Goal: Task Accomplishment & Management: Use online tool/utility

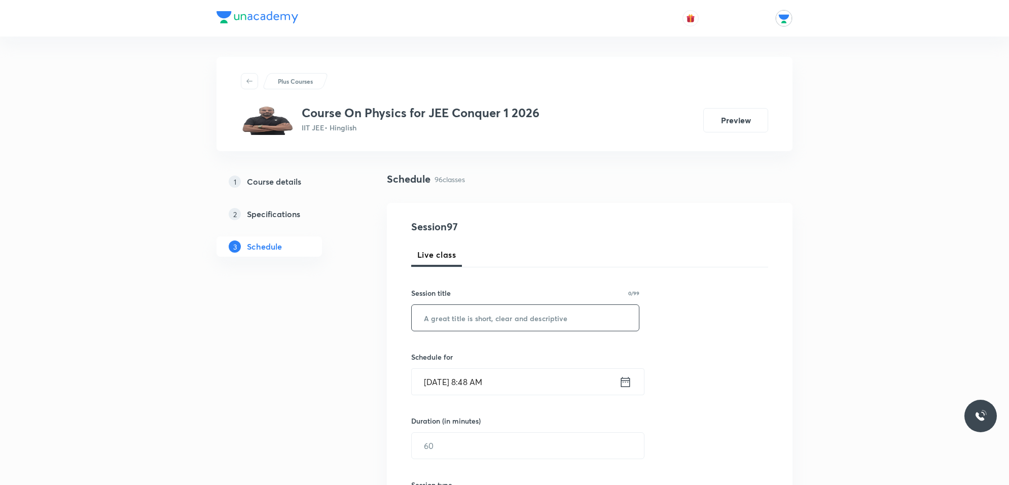
click at [500, 313] on input "text" at bounding box center [525, 318] width 227 height 26
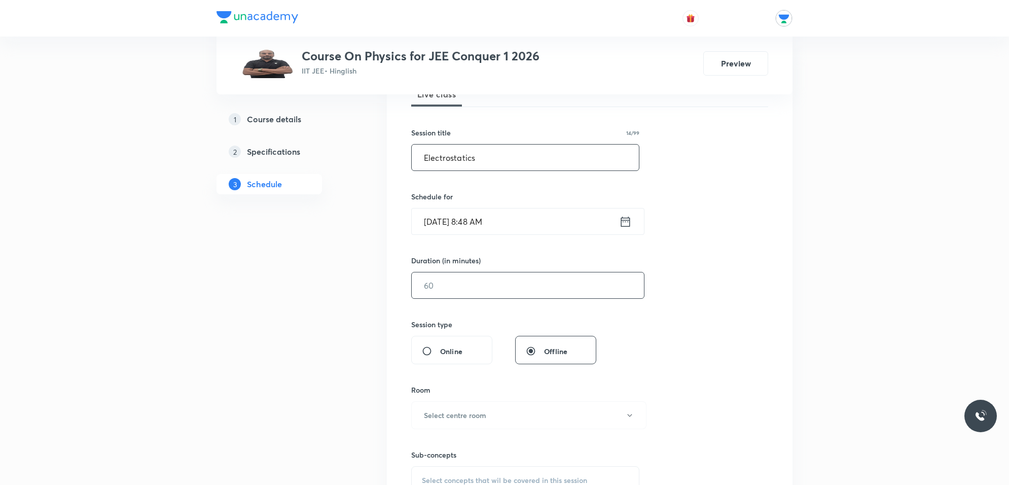
scroll to position [190, 0]
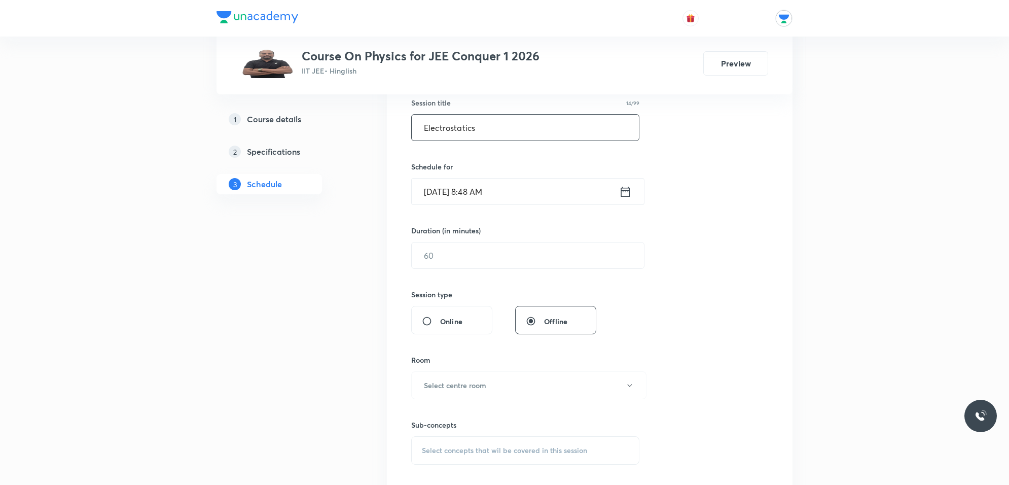
type input "Electrostatics"
click at [625, 193] on icon at bounding box center [625, 191] width 13 height 14
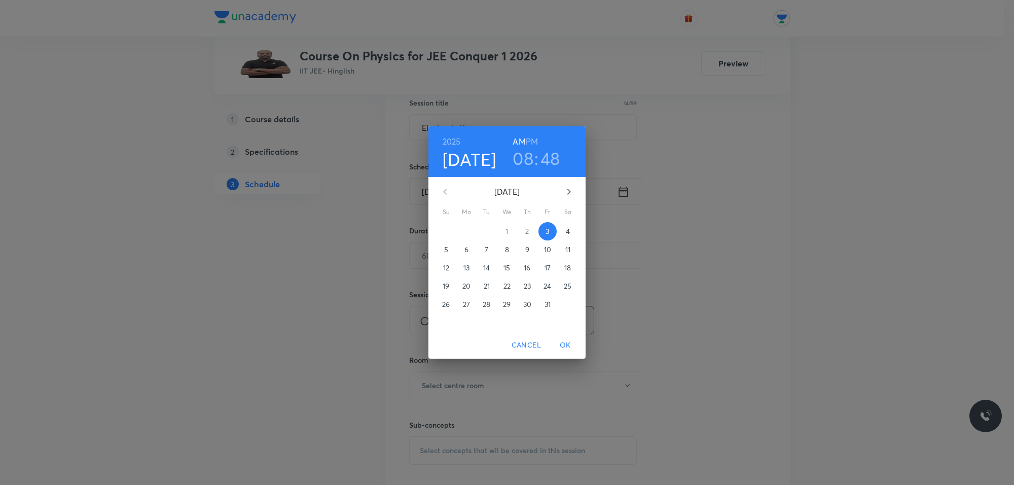
click at [557, 160] on h3 "48" at bounding box center [550, 157] width 20 height 21
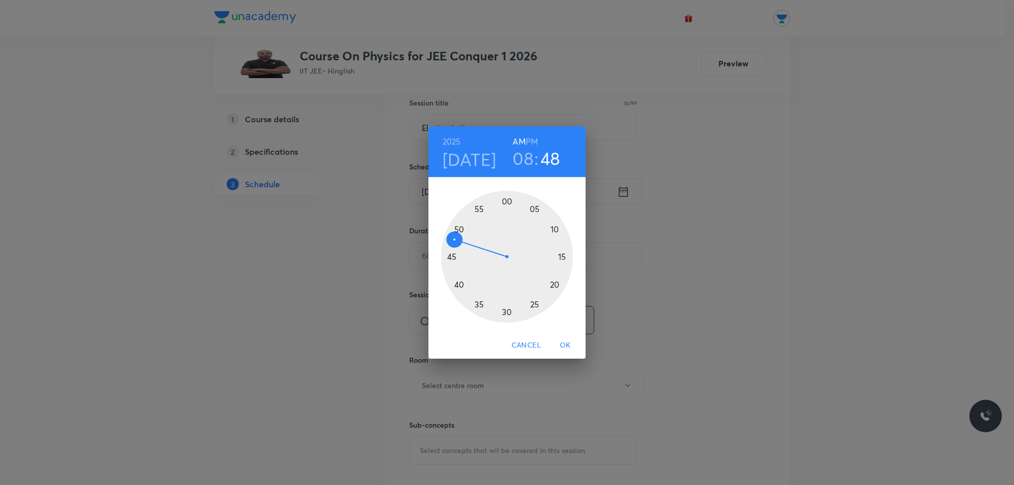
click at [460, 227] on div at bounding box center [507, 257] width 132 height 132
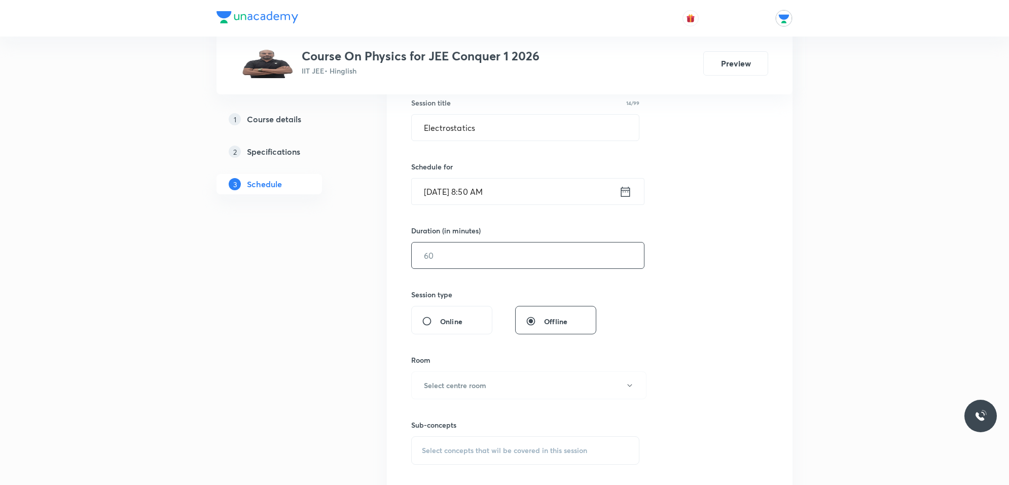
click at [511, 258] on input "text" at bounding box center [528, 255] width 232 height 26
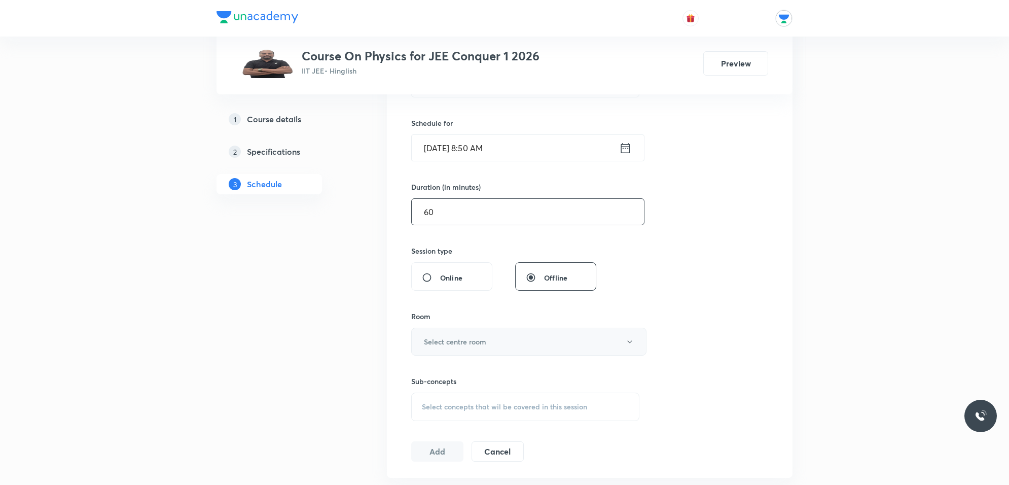
scroll to position [253, 0]
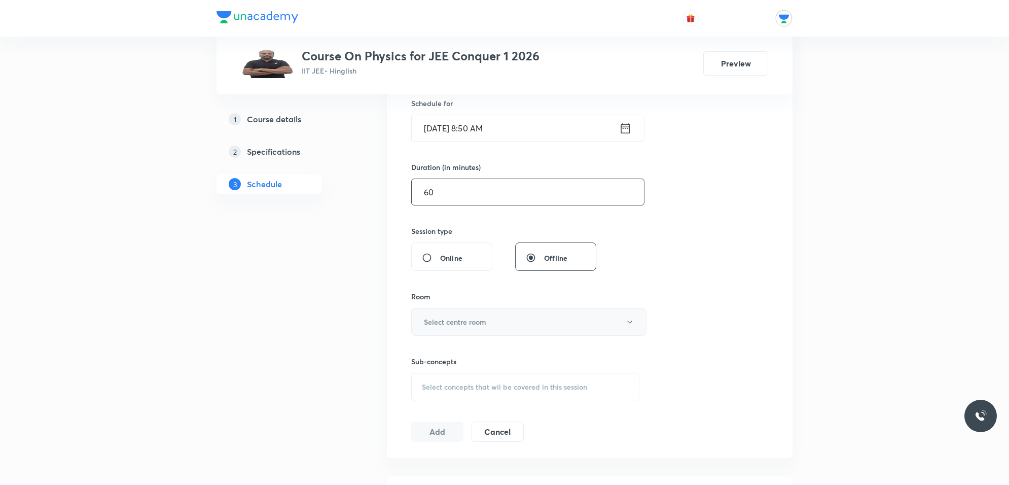
type input "60"
click at [546, 325] on button "Select centre room" at bounding box center [528, 322] width 235 height 28
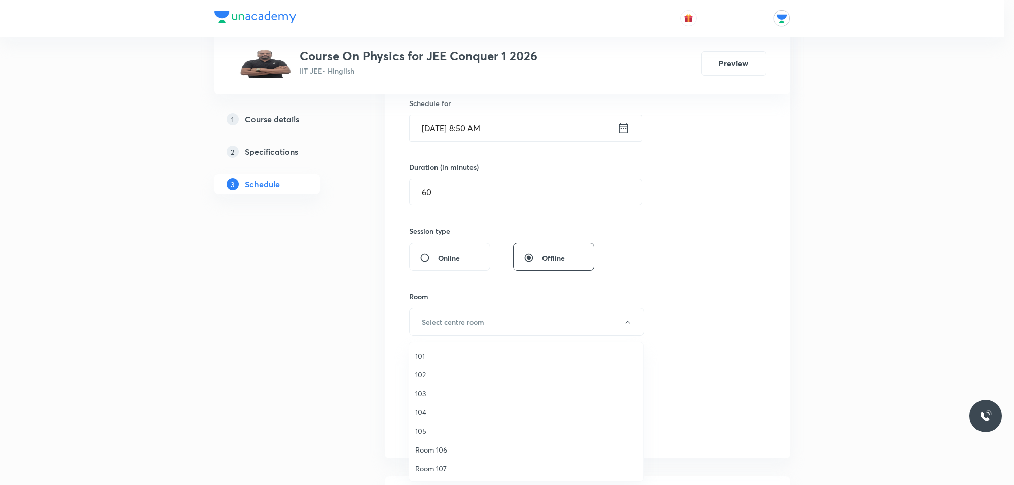
click at [447, 394] on span "103" at bounding box center [526, 393] width 222 height 11
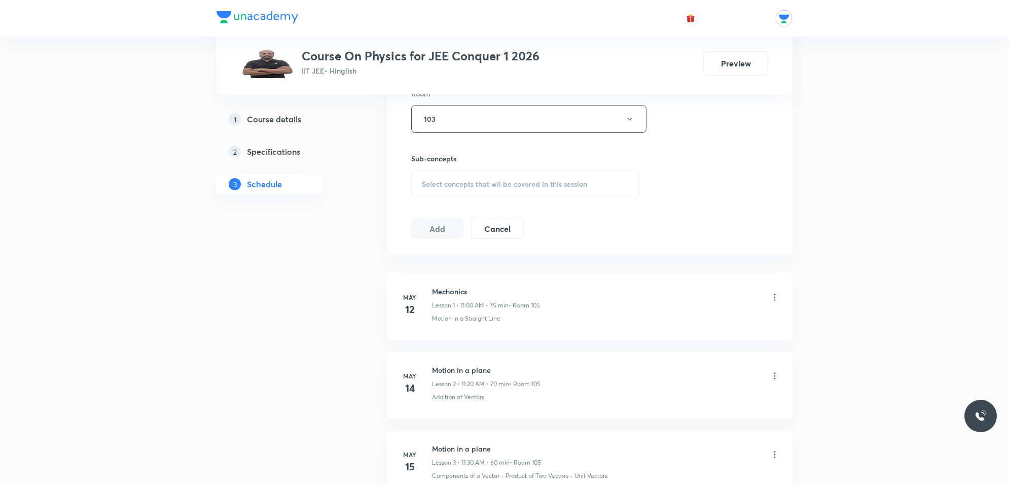
scroll to position [380, 0]
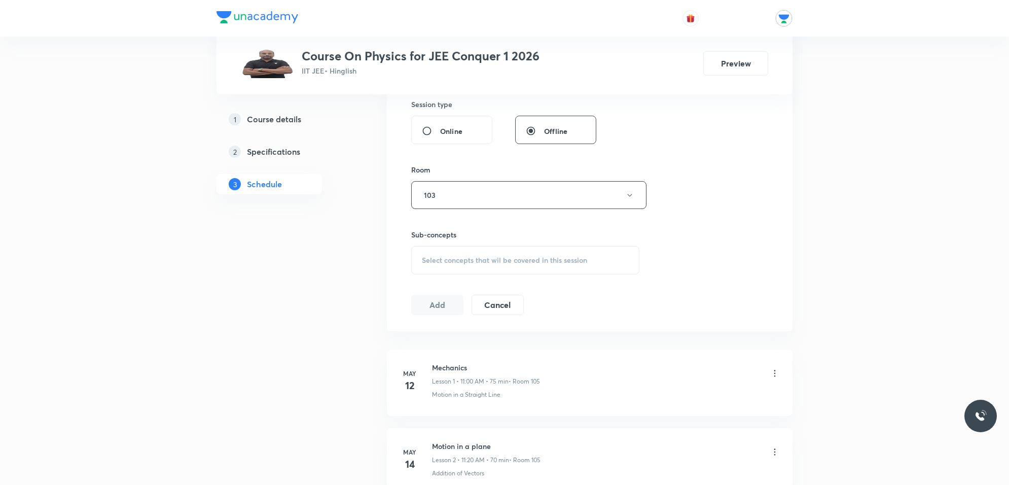
click at [500, 264] on span "Select concepts that wil be covered in this session" at bounding box center [504, 260] width 165 height 8
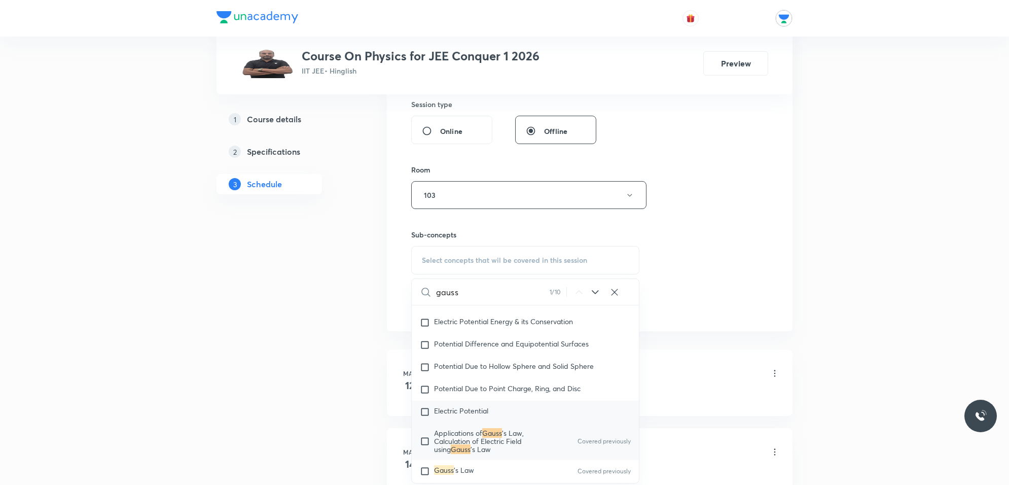
scroll to position [9545, 0]
type input "gauss"
click at [489, 441] on span "'s Law, Calculation of Electric Field using" at bounding box center [479, 440] width 90 height 26
checkbox input "true"
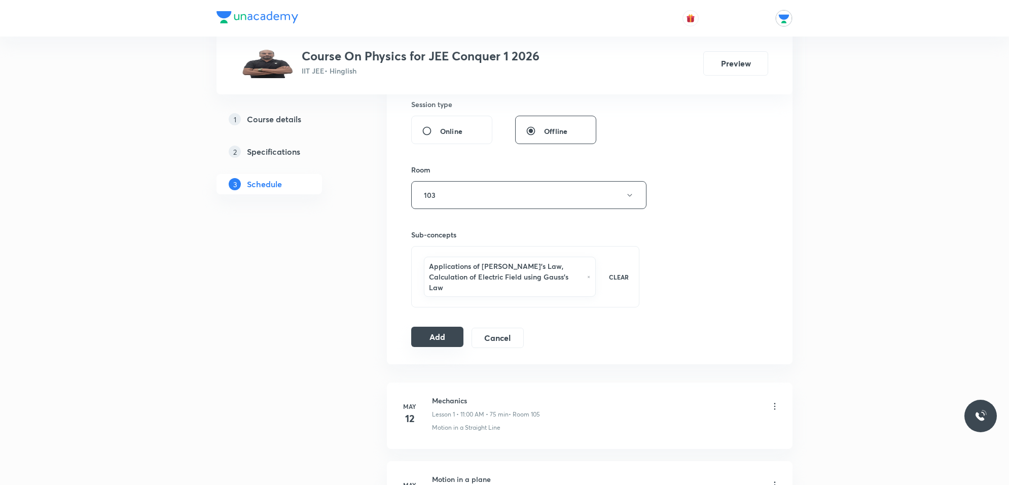
click at [456, 328] on button "Add" at bounding box center [437, 336] width 52 height 20
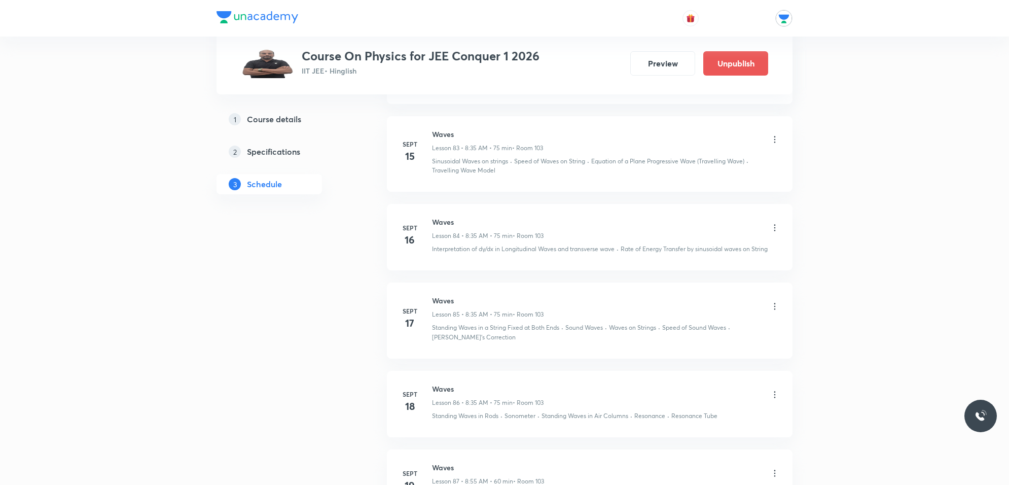
scroll to position [7611, 0]
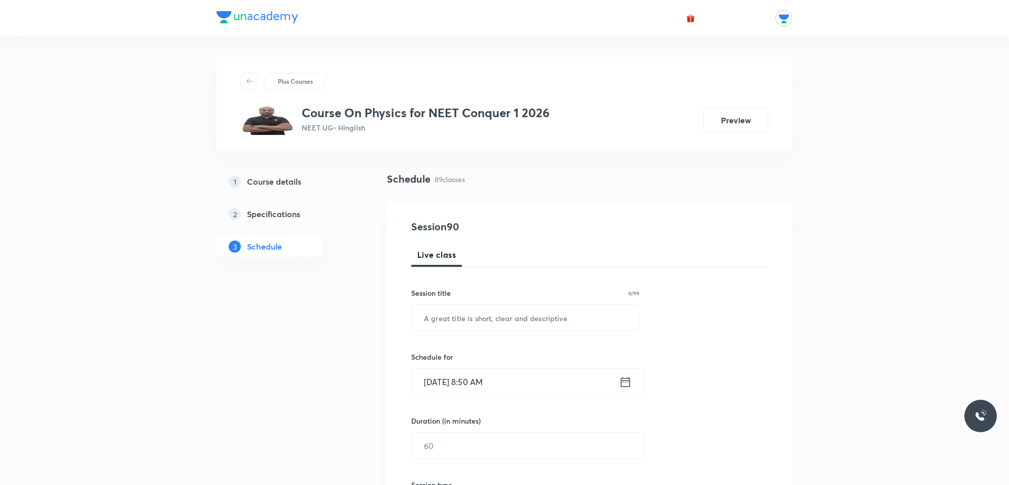
click at [623, 387] on icon at bounding box center [625, 382] width 13 height 14
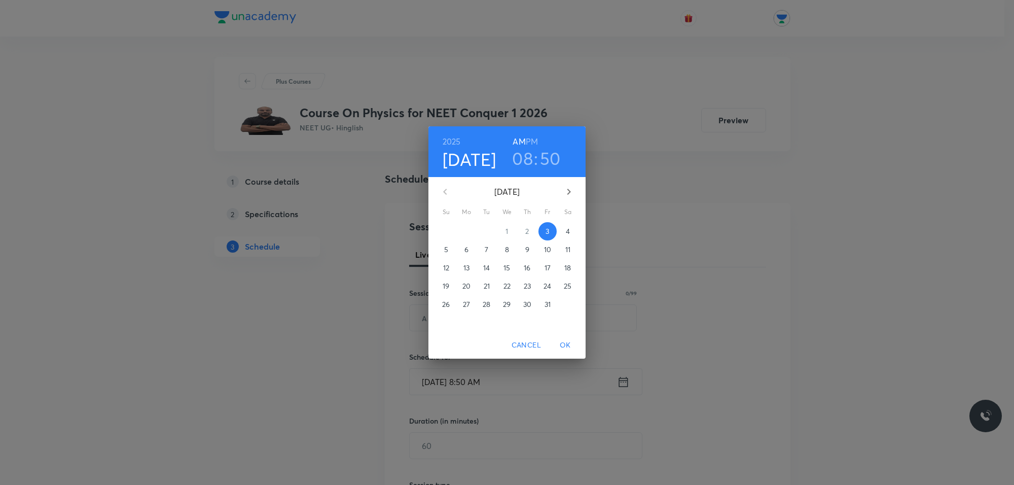
click at [519, 164] on h3 "08" at bounding box center [522, 157] width 21 height 21
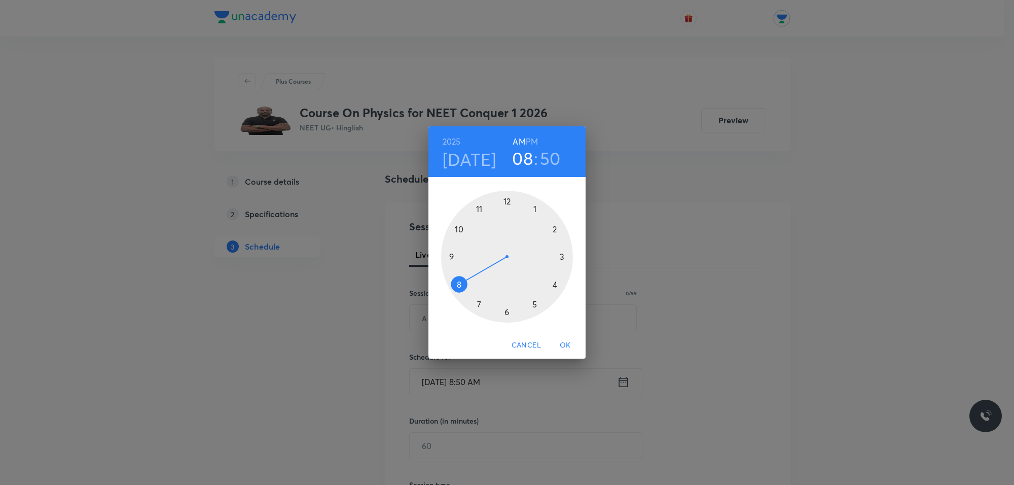
click at [459, 229] on div at bounding box center [507, 257] width 132 height 132
click at [505, 201] on div at bounding box center [507, 257] width 132 height 132
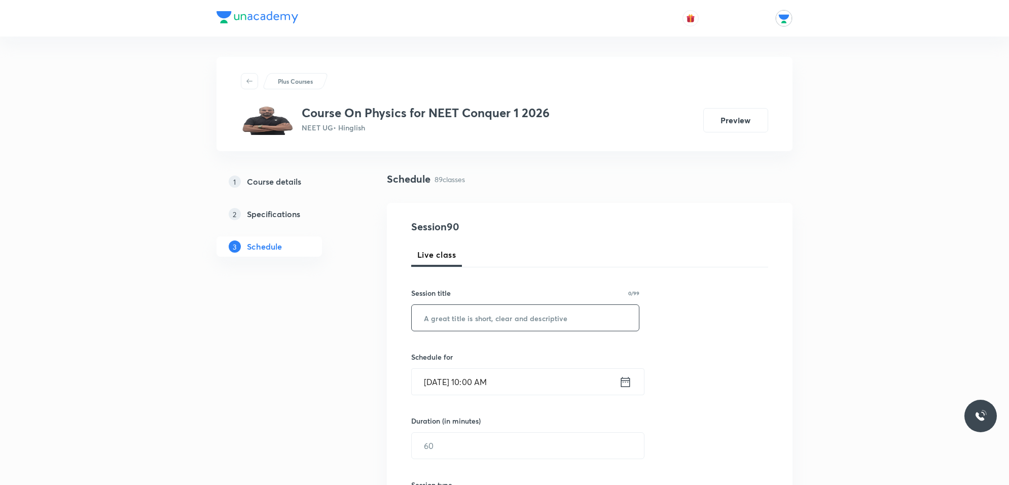
click at [498, 322] on input "text" at bounding box center [525, 318] width 227 height 26
type input "C"
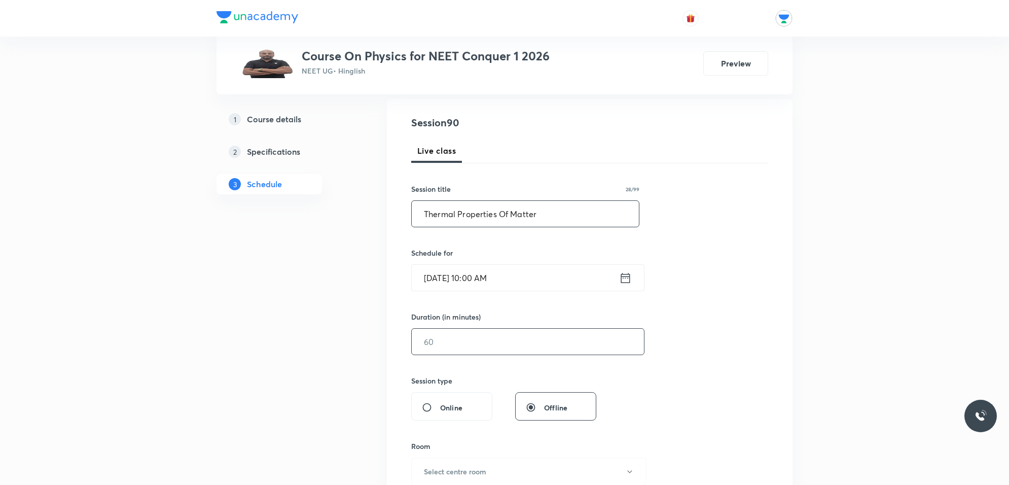
scroll to position [127, 0]
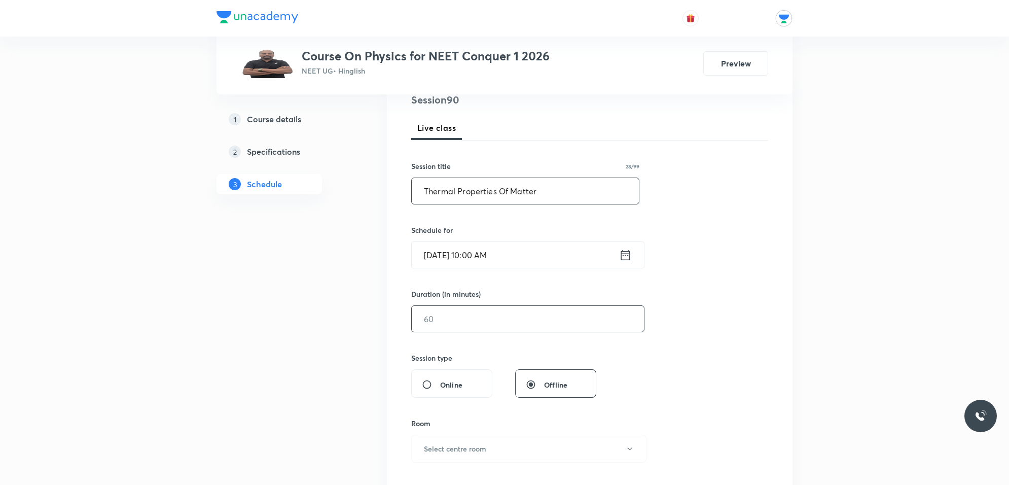
type input "Thermal Properties Of Matter"
click at [497, 321] on input "text" at bounding box center [528, 319] width 232 height 26
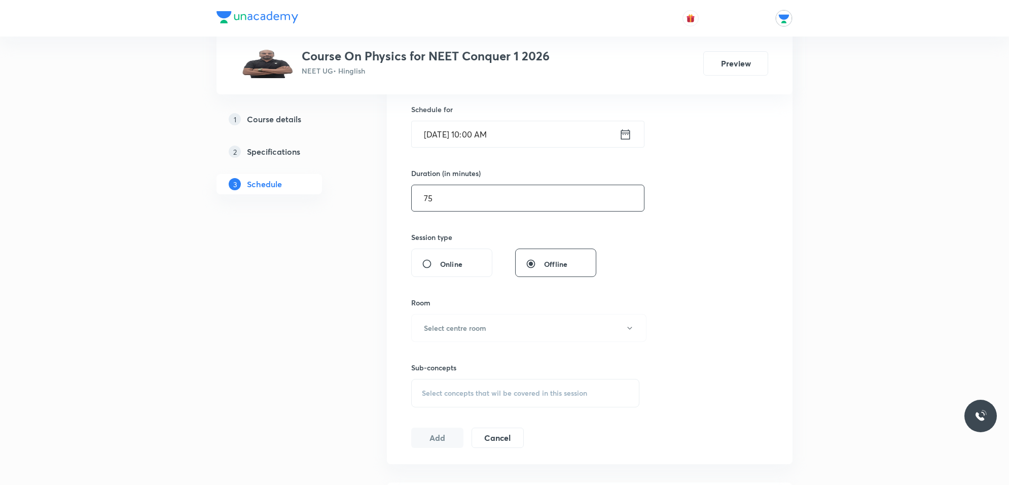
scroll to position [253, 0]
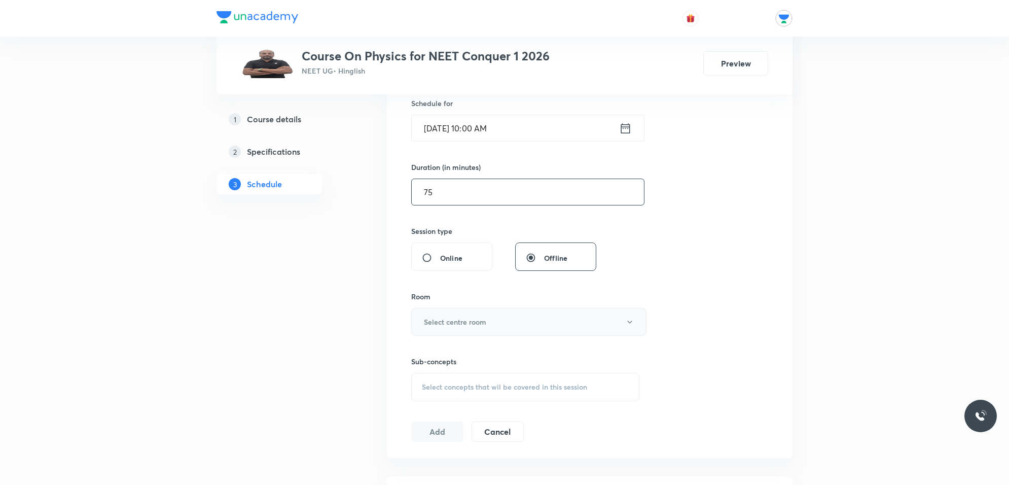
type input "75"
click at [498, 315] on button "Select centre room" at bounding box center [528, 322] width 235 height 28
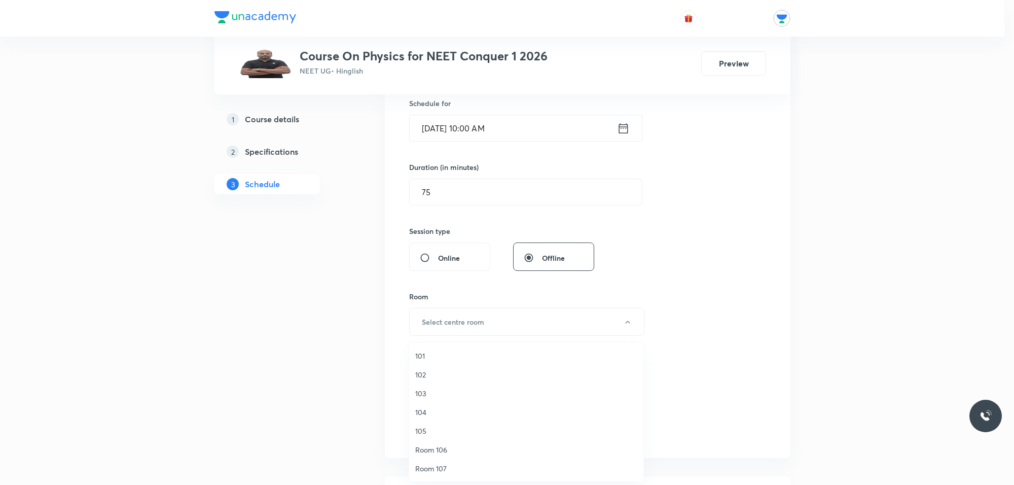
click at [422, 407] on span "104" at bounding box center [526, 412] width 222 height 11
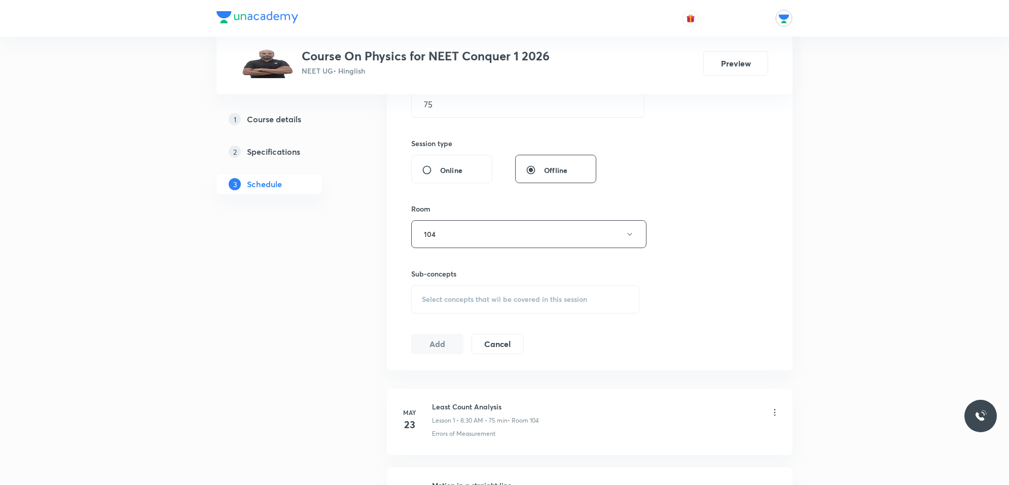
scroll to position [380, 0]
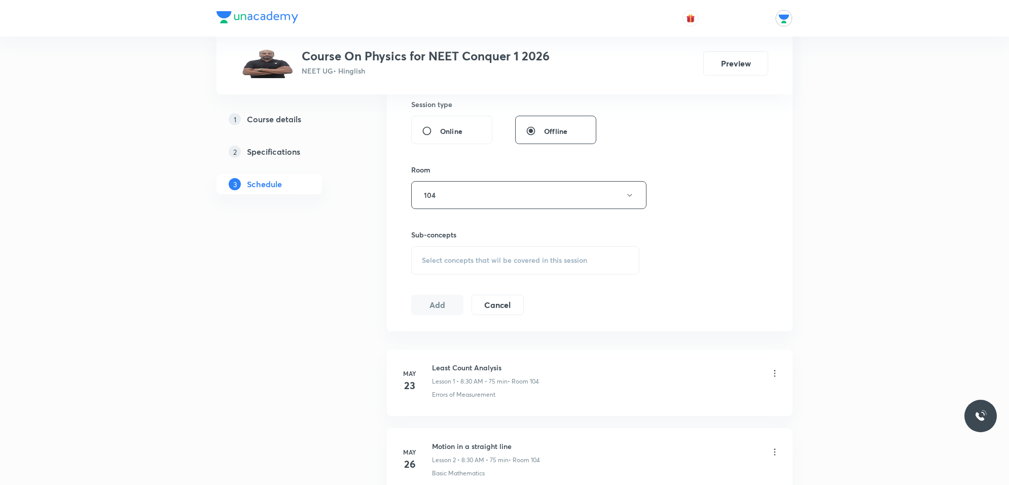
click at [494, 266] on div "Select concepts that wil be covered in this session" at bounding box center [525, 260] width 228 height 28
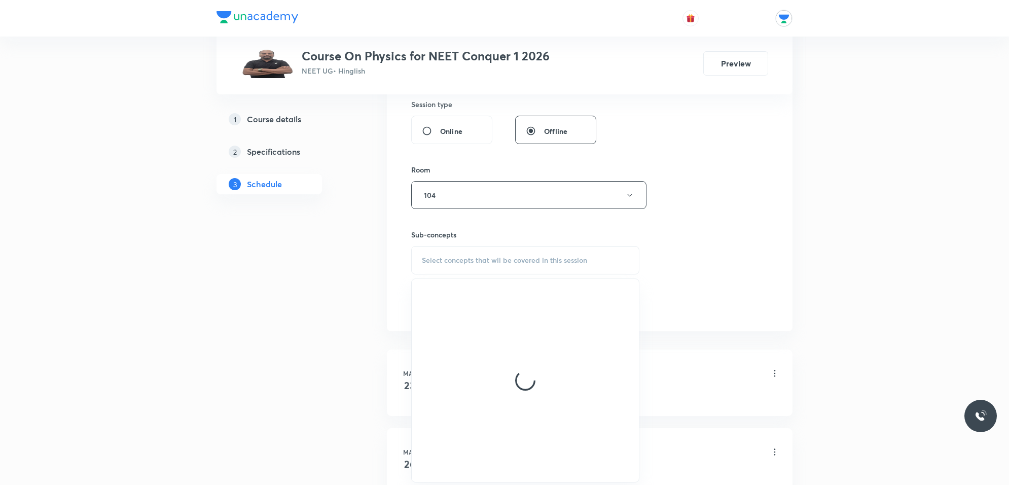
click at [485, 261] on span "Select concepts that wil be covered in this session" at bounding box center [504, 260] width 165 height 8
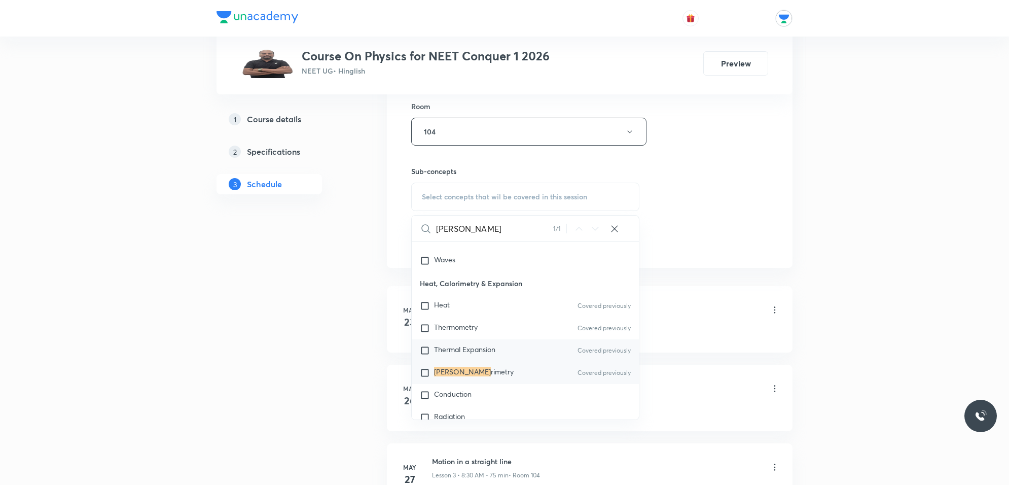
scroll to position [11654, 0]
type input "calo"
click at [491, 371] on span "rimetry" at bounding box center [502, 369] width 23 height 10
checkbox input "true"
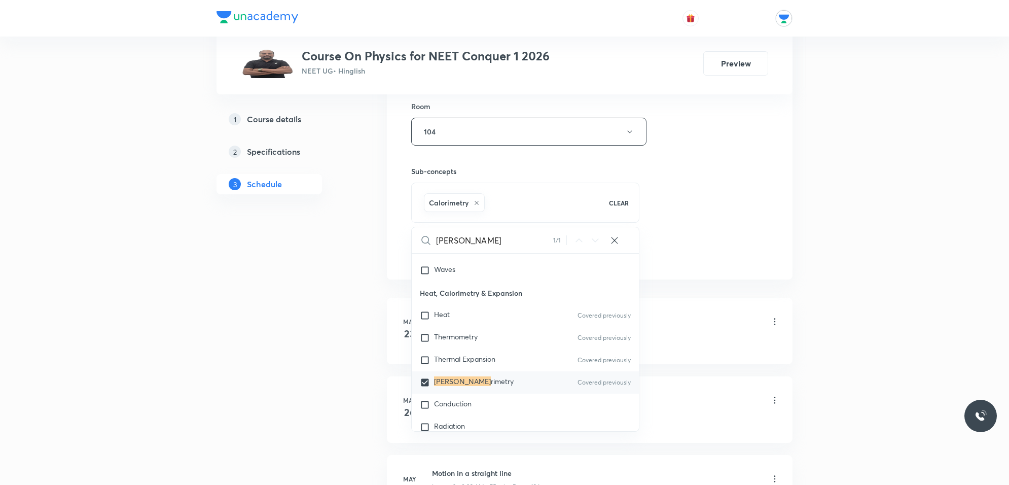
click at [744, 270] on div "Session 90 Live class Session title 28/99 Thermal Properties Of Matter ​ Schedu…" at bounding box center [589, 19] width 405 height 520
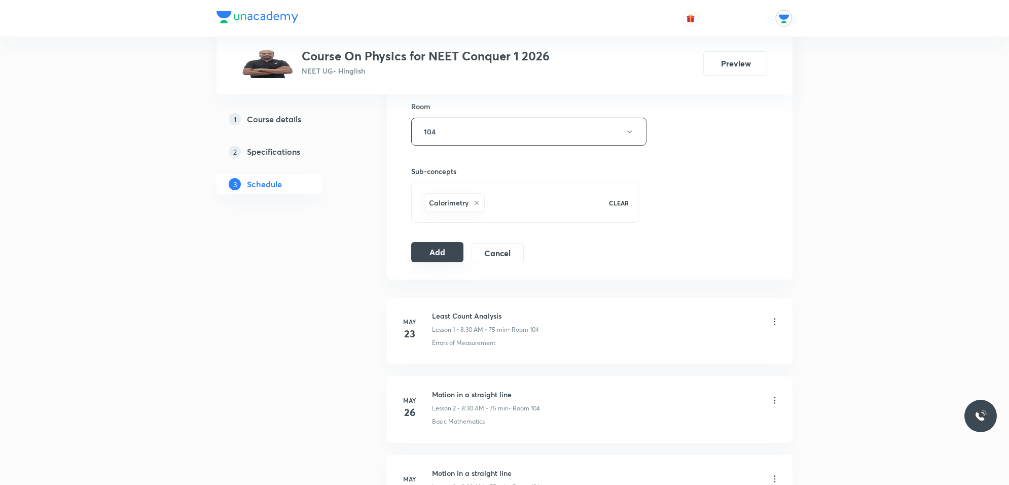
click at [447, 250] on button "Add" at bounding box center [437, 252] width 52 height 20
